Goal: Task Accomplishment & Management: Use online tool/utility

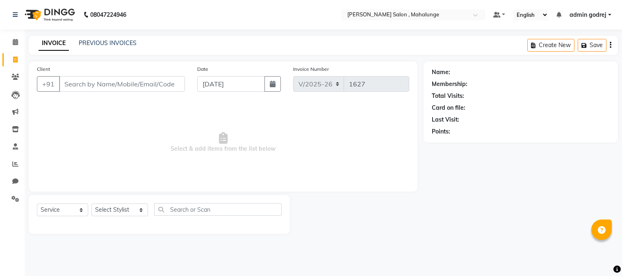
select select "7250"
select select "service"
select select "7250"
select select "service"
